Goal: Find contact information: Find contact information

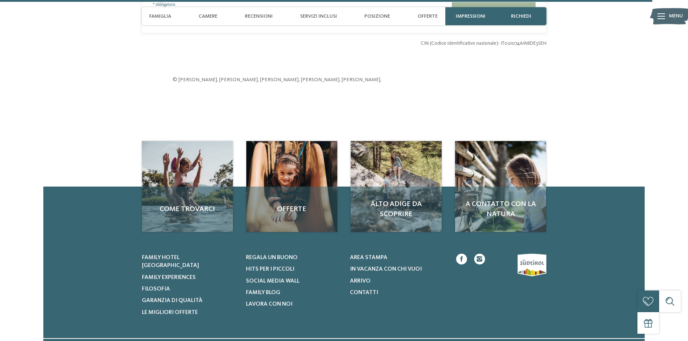
scroll to position [2463, 0]
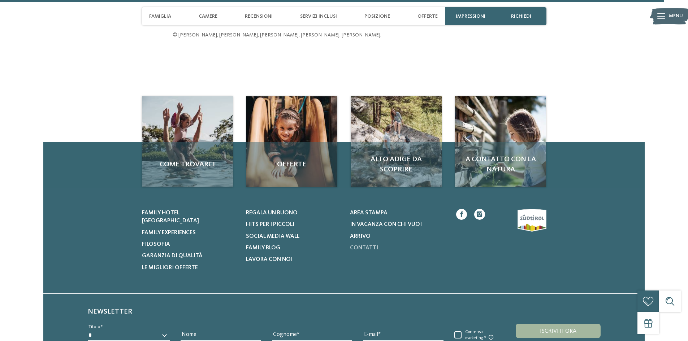
click at [369, 246] on span "Contatti" at bounding box center [364, 248] width 28 height 6
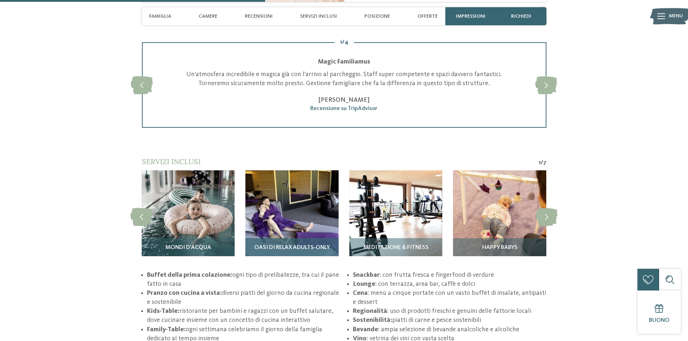
scroll to position [1164, 0]
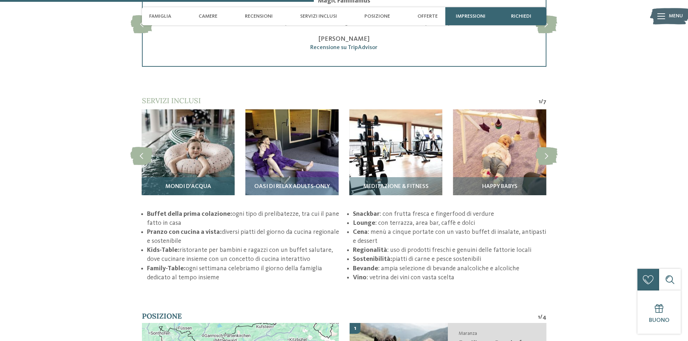
click at [186, 135] on img at bounding box center [188, 155] width 93 height 93
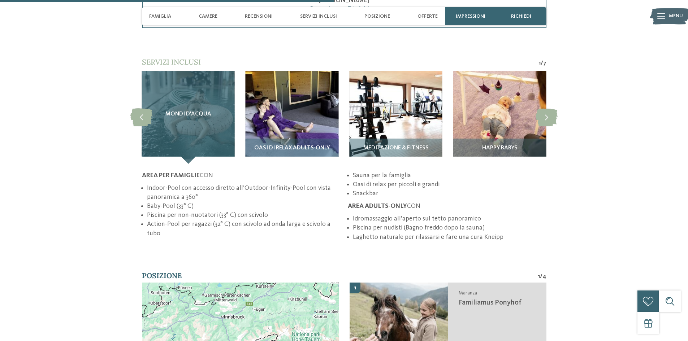
scroll to position [1236, 0]
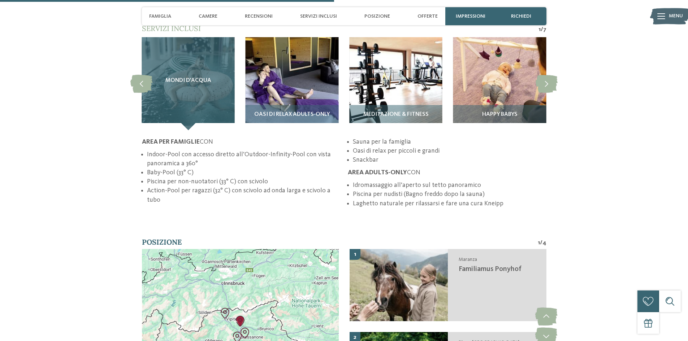
click at [180, 79] on span "Mondi d'acqua" at bounding box center [188, 81] width 46 height 6
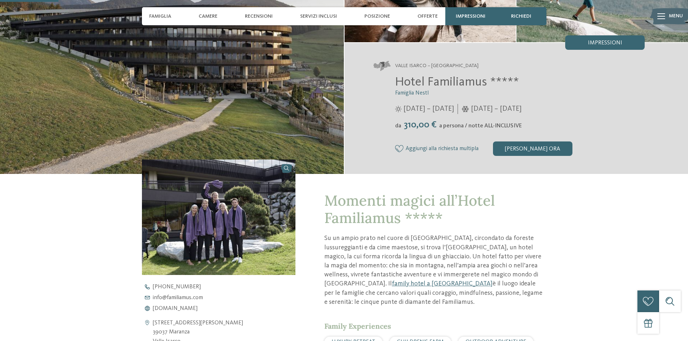
scroll to position [217, 0]
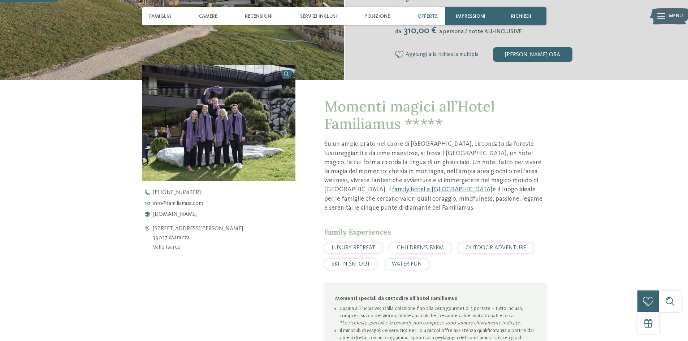
click at [423, 16] on span "Offerte" at bounding box center [427, 16] width 20 height 6
click at [425, 15] on span "Offerte" at bounding box center [427, 16] width 20 height 6
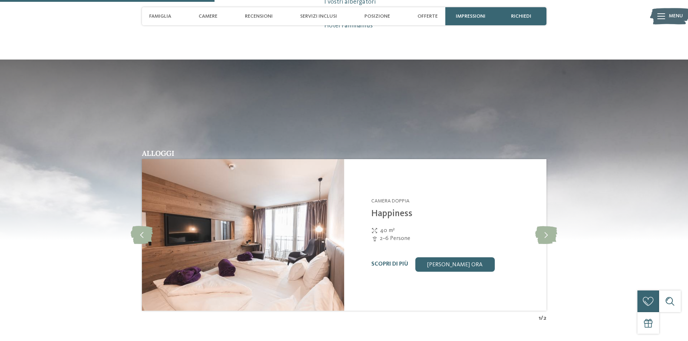
scroll to position [866, 0]
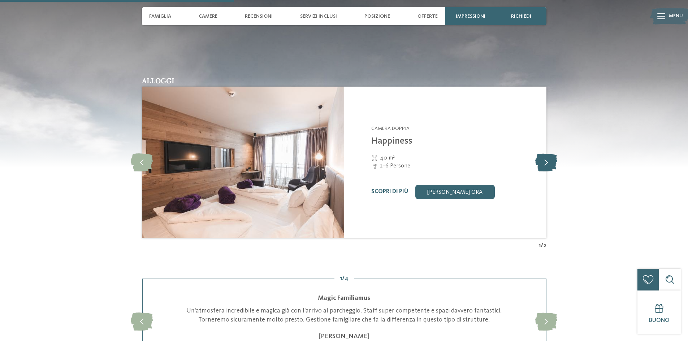
click at [549, 169] on icon at bounding box center [546, 162] width 22 height 18
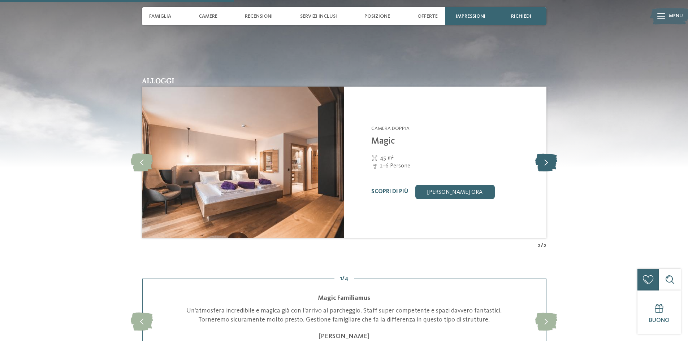
click at [549, 164] on icon at bounding box center [546, 162] width 22 height 18
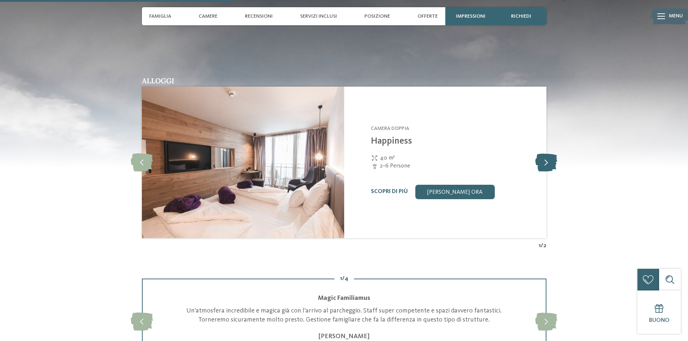
click at [549, 164] on icon at bounding box center [546, 162] width 22 height 18
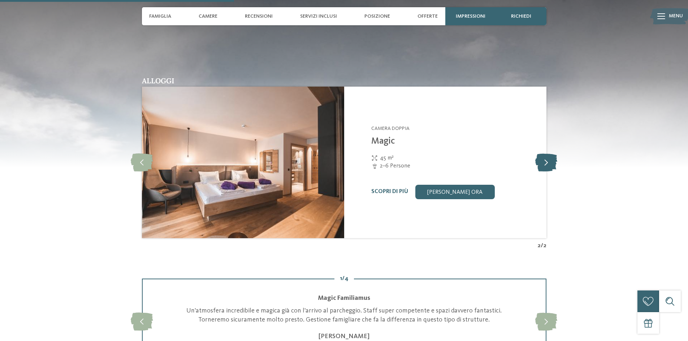
click at [549, 164] on icon at bounding box center [546, 162] width 22 height 18
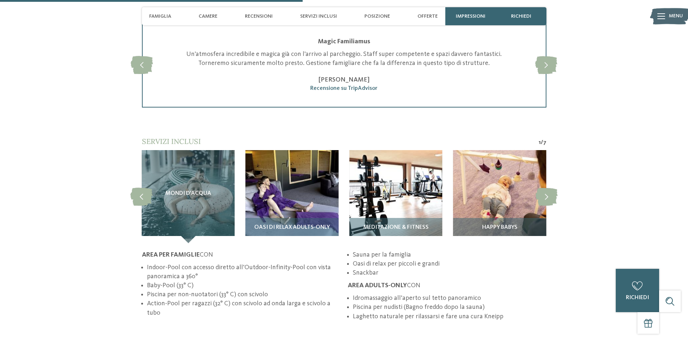
scroll to position [1119, 0]
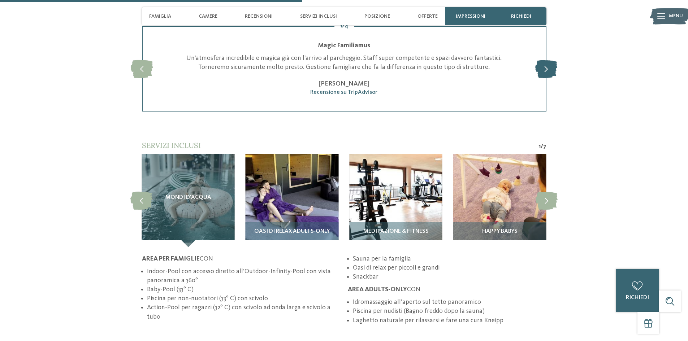
click at [552, 70] on icon at bounding box center [546, 69] width 22 height 18
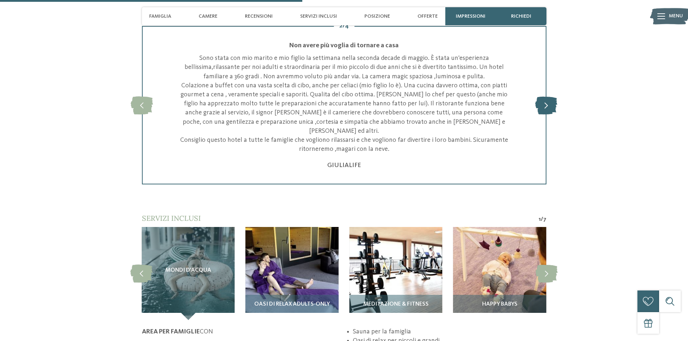
click at [547, 106] on icon at bounding box center [546, 105] width 22 height 18
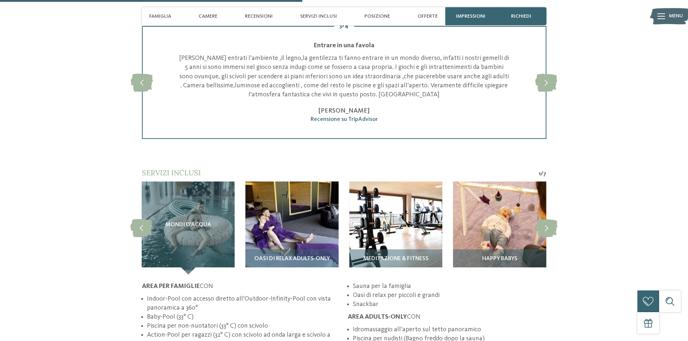
click at [546, 106] on div "slide 4 of 4 Stupendo Pensavamo di andare in un centro benessere, invece siamo …" at bounding box center [344, 82] width 404 height 113
click at [549, 92] on icon at bounding box center [546, 83] width 22 height 18
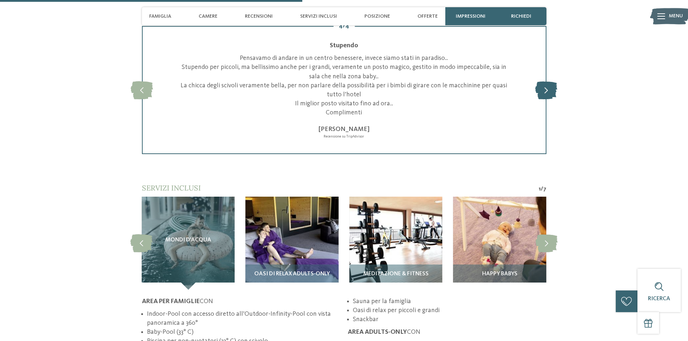
click at [547, 88] on icon at bounding box center [546, 90] width 22 height 18
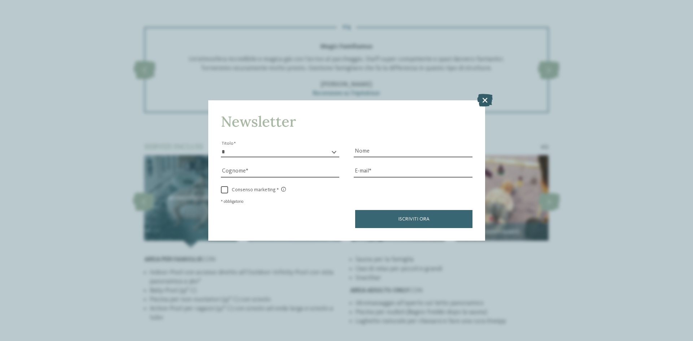
click at [481, 94] on icon at bounding box center [485, 100] width 16 height 13
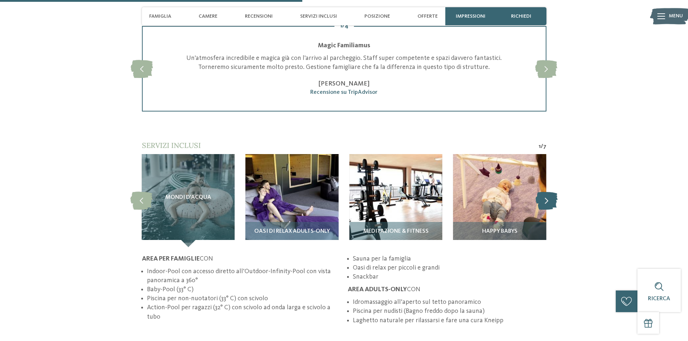
click at [545, 204] on icon at bounding box center [546, 201] width 22 height 18
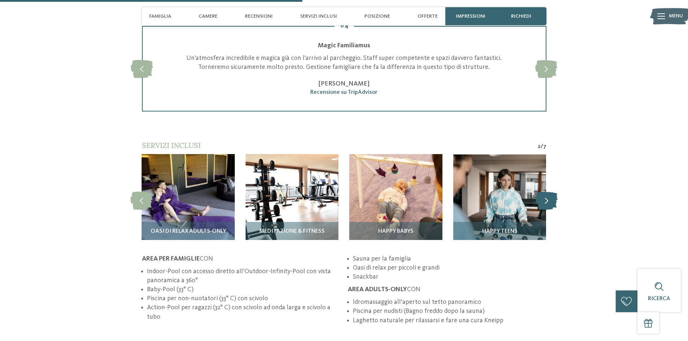
click at [545, 204] on icon at bounding box center [546, 201] width 22 height 18
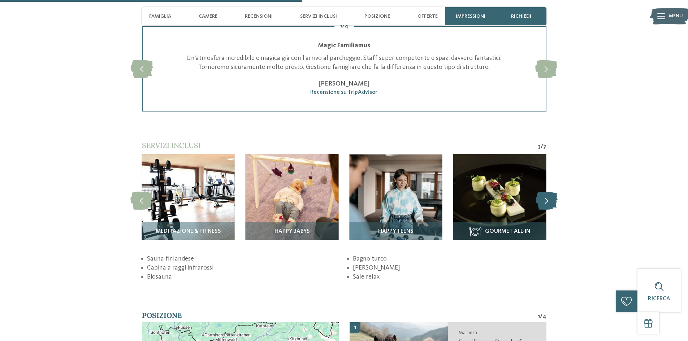
click at [545, 204] on icon at bounding box center [546, 201] width 22 height 18
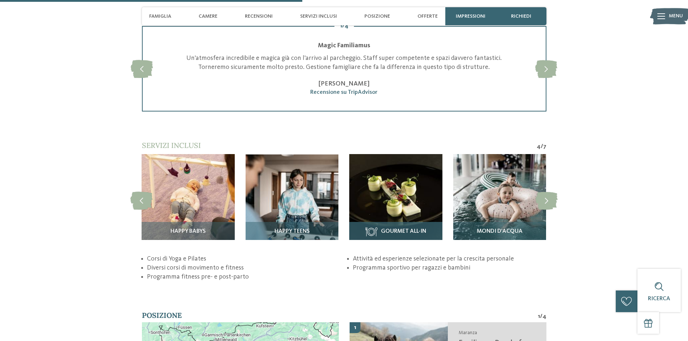
click at [383, 230] on span "Gourmet All-In" at bounding box center [403, 232] width 45 height 6
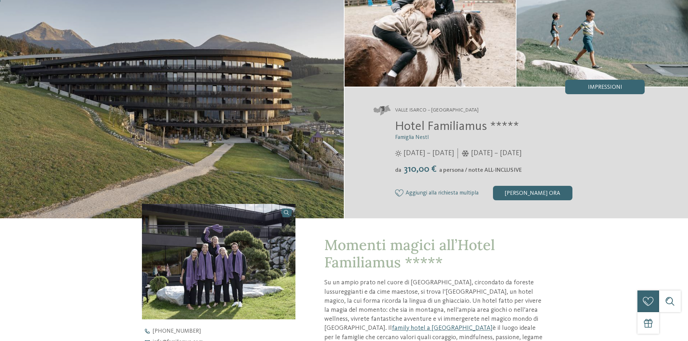
scroll to position [0, 0]
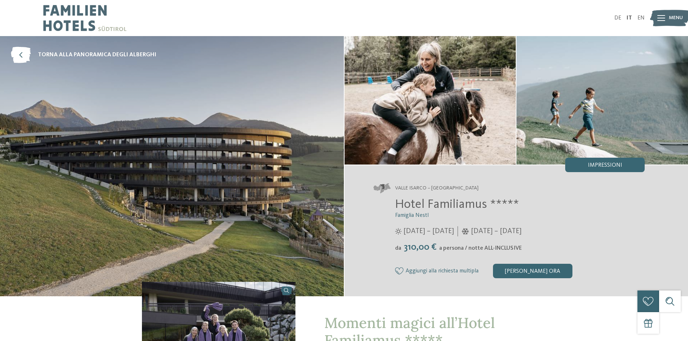
click at [82, 93] on img at bounding box center [172, 166] width 344 height 260
